Goal: Information Seeking & Learning: Learn about a topic

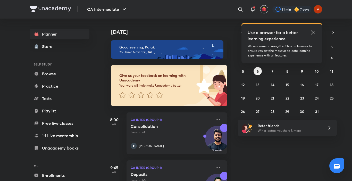
click at [312, 30] on icon at bounding box center [313, 32] width 6 height 6
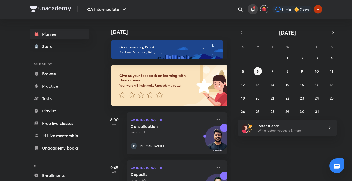
click at [255, 10] on icon at bounding box center [253, 9] width 6 height 6
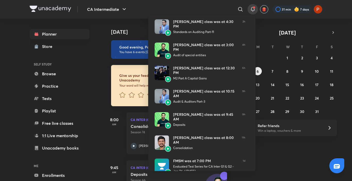
click at [255, 10] on div at bounding box center [176, 90] width 352 height 181
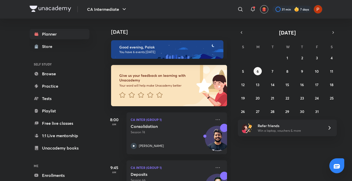
scroll to position [1, 0]
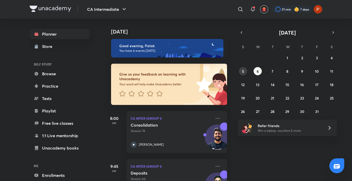
click at [243, 69] on abbr "5" at bounding box center [243, 71] width 2 height 5
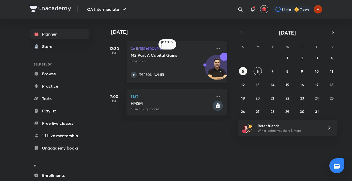
click at [169, 62] on p "Session 73" at bounding box center [171, 61] width 81 height 5
click at [135, 76] on icon at bounding box center [134, 75] width 6 height 6
click at [257, 74] on abbr "6" at bounding box center [258, 71] width 2 height 5
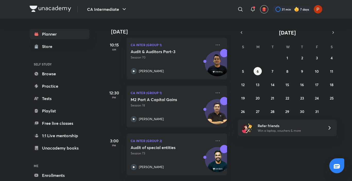
scroll to position [182, 0]
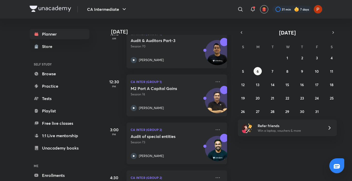
click at [254, 67] on button "6" at bounding box center [258, 71] width 8 height 8
click at [240, 36] on button "button" at bounding box center [241, 32] width 7 height 7
click at [333, 57] on abbr "6" at bounding box center [332, 57] width 2 height 5
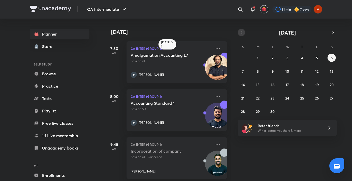
click at [241, 34] on icon "button" at bounding box center [242, 32] width 4 height 5
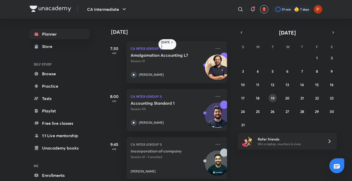
click at [272, 99] on abbr "19" at bounding box center [273, 98] width 4 height 5
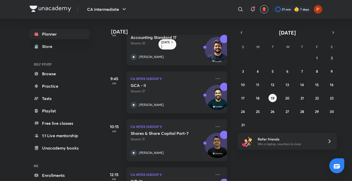
scroll to position [20, 0]
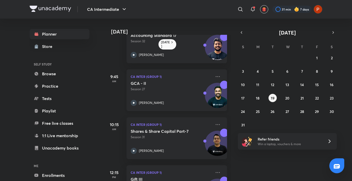
click at [134, 100] on icon at bounding box center [134, 103] width 6 height 6
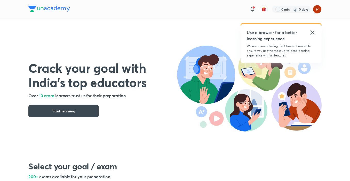
drag, startPoint x: 0, startPoint y: 0, endPoint x: 312, endPoint y: 35, distance: 313.9
click at [312, 35] on icon at bounding box center [312, 32] width 6 height 6
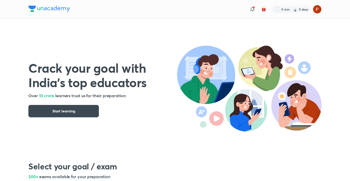
click at [284, 66] on img at bounding box center [249, 89] width 145 height 86
click at [87, 108] on button "Start learning" at bounding box center [63, 111] width 70 height 12
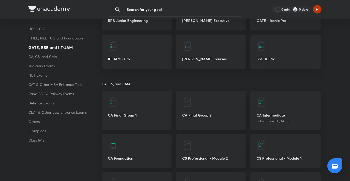
scroll to position [495, 0]
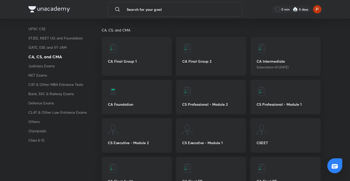
click at [273, 58] on div "CA Intermediate Subscription till 12 Jul 2026" at bounding box center [285, 56] width 70 height 39
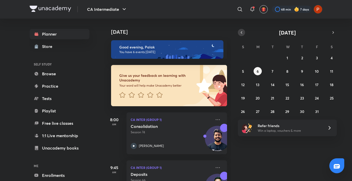
click at [239, 34] on button "button" at bounding box center [241, 32] width 7 height 7
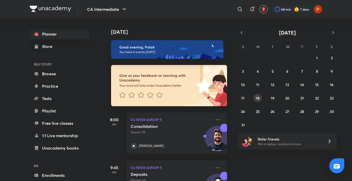
click at [256, 100] on button "18" at bounding box center [258, 98] width 8 height 8
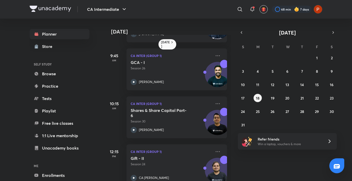
scroll to position [92, 0]
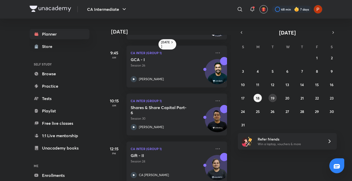
click at [274, 99] on abbr "19" at bounding box center [273, 98] width 4 height 5
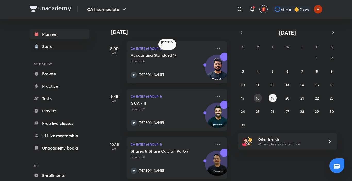
click at [258, 96] on abbr "18" at bounding box center [258, 98] width 4 height 5
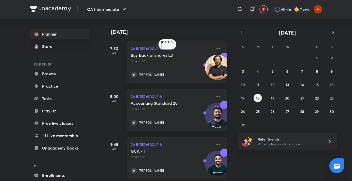
click at [211, 144] on div "CA Inter (Group 1) GCA - I Session 26 Shantam Gupta" at bounding box center [177, 158] width 101 height 42
click at [215, 143] on icon at bounding box center [218, 144] width 6 height 6
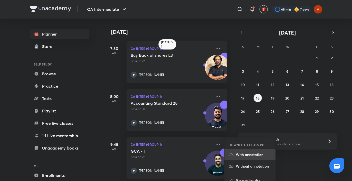
click at [240, 156] on p "With annotation" at bounding box center [254, 154] width 36 height 5
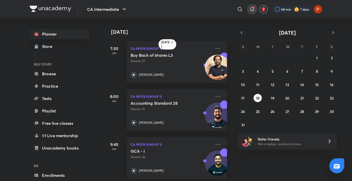
click at [256, 10] on div at bounding box center [252, 9] width 10 height 10
click at [254, 10] on icon at bounding box center [253, 9] width 6 height 6
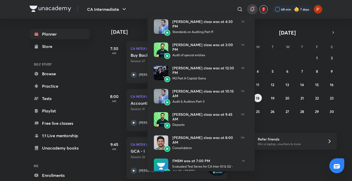
click at [223, 9] on div at bounding box center [176, 90] width 352 height 181
